Goal: Task Accomplishment & Management: Use online tool/utility

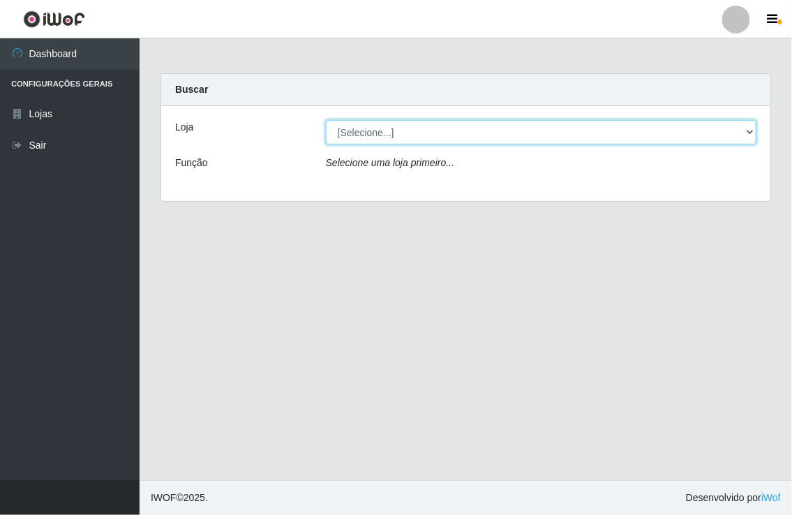
click at [500, 128] on select "[Selecione...] Nordestão - [GEOGRAPHIC_DATA]" at bounding box center [541, 132] width 431 height 24
select select "454"
click at [326, 120] on select "[Selecione...] Nordestão - [GEOGRAPHIC_DATA]" at bounding box center [541, 132] width 431 height 24
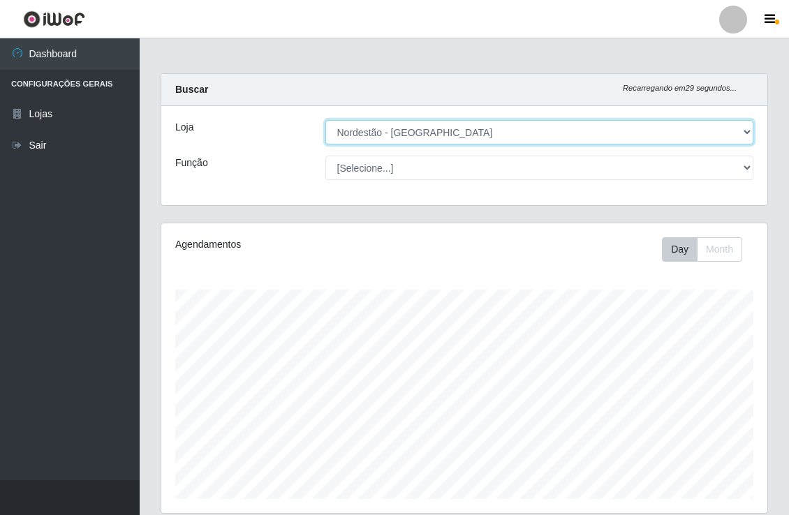
scroll to position [289, 605]
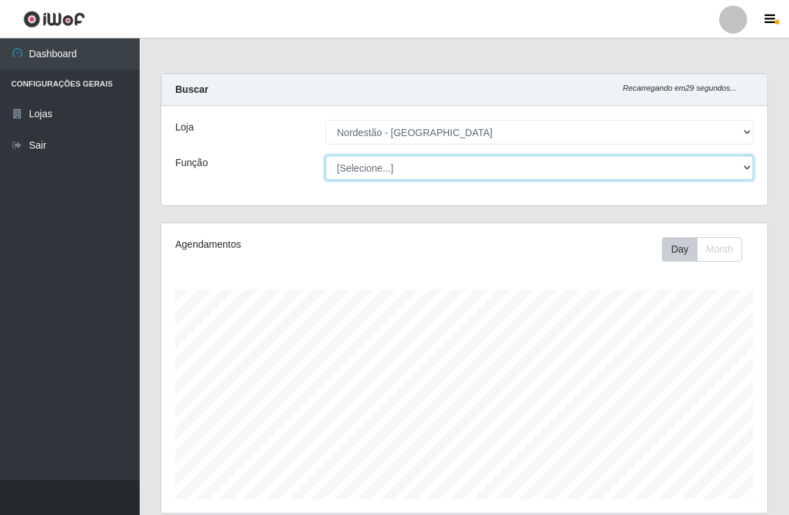
click at [429, 171] on select "[Selecione...] Embalador Embalador + Embalador ++" at bounding box center [539, 168] width 429 height 24
select select "1"
click at [325, 156] on select "[Selecione...] Embalador Embalador + Embalador ++" at bounding box center [539, 168] width 429 height 24
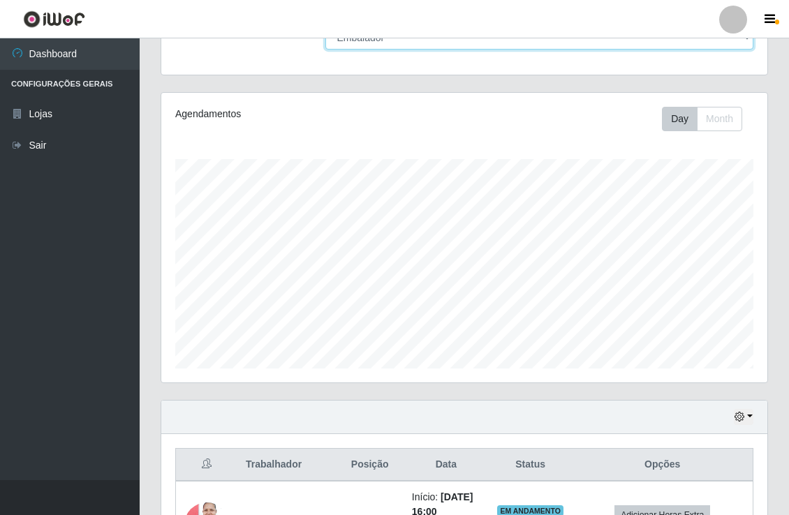
scroll to position [280, 0]
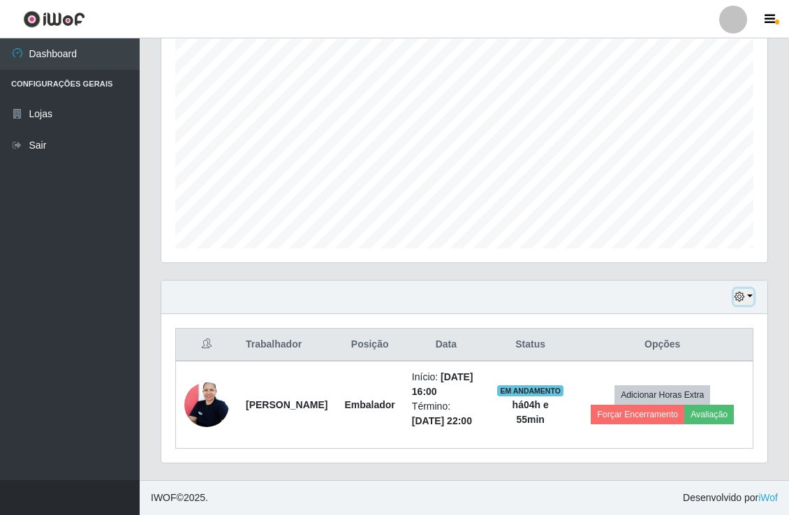
click at [744, 292] on icon "button" at bounding box center [739, 297] width 10 height 10
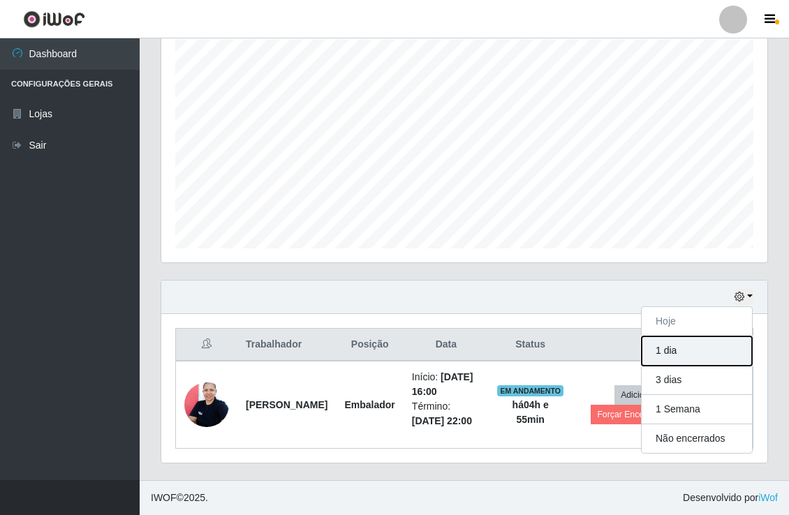
click at [674, 337] on button "1 dia" at bounding box center [697, 351] width 110 height 29
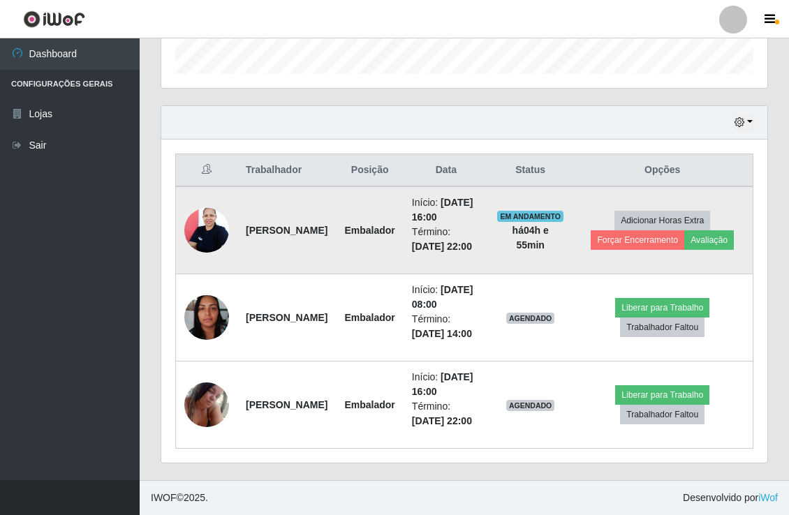
scroll to position [512, 0]
